Goal: Information Seeking & Learning: Learn about a topic

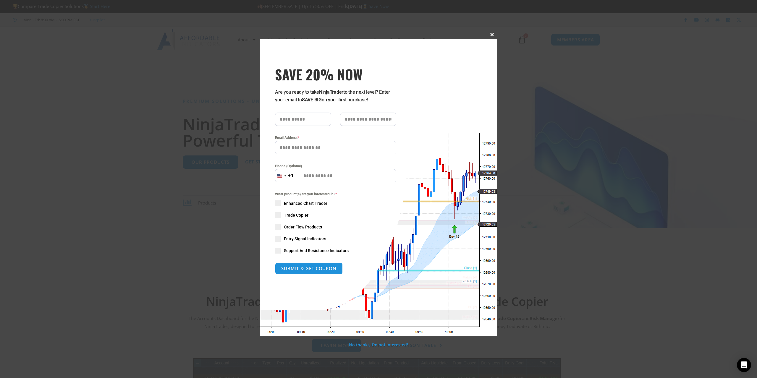
click at [491, 33] on span "SAVE 20% NOW popup" at bounding box center [491, 35] width 9 height 4
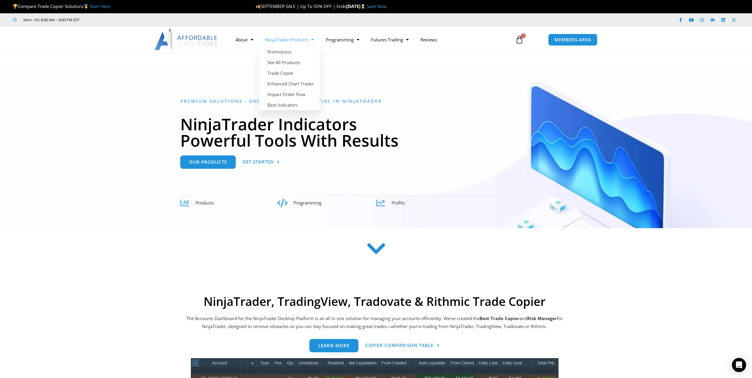
click at [288, 41] on link "NinjaTrader Products" at bounding box center [289, 40] width 61 height 14
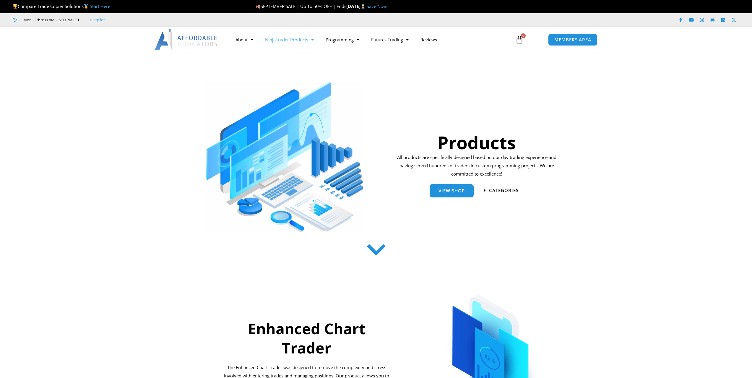
click at [288, 41] on link "NinjaTrader Products" at bounding box center [289, 40] width 61 height 14
click at [291, 102] on link "Best Indicators" at bounding box center [289, 105] width 61 height 11
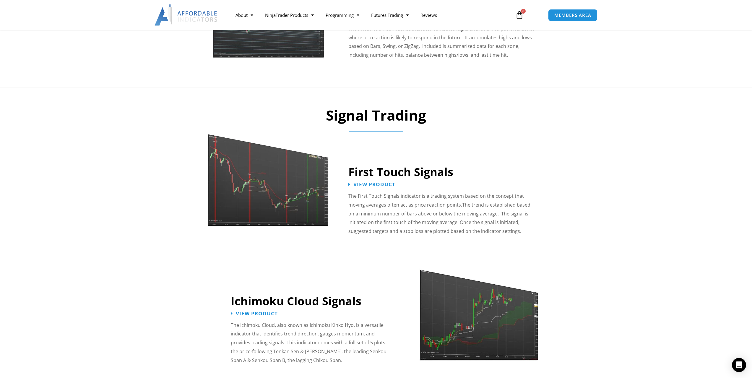
scroll to position [827, 0]
